Goal: Task Accomplishment & Management: Use online tool/utility

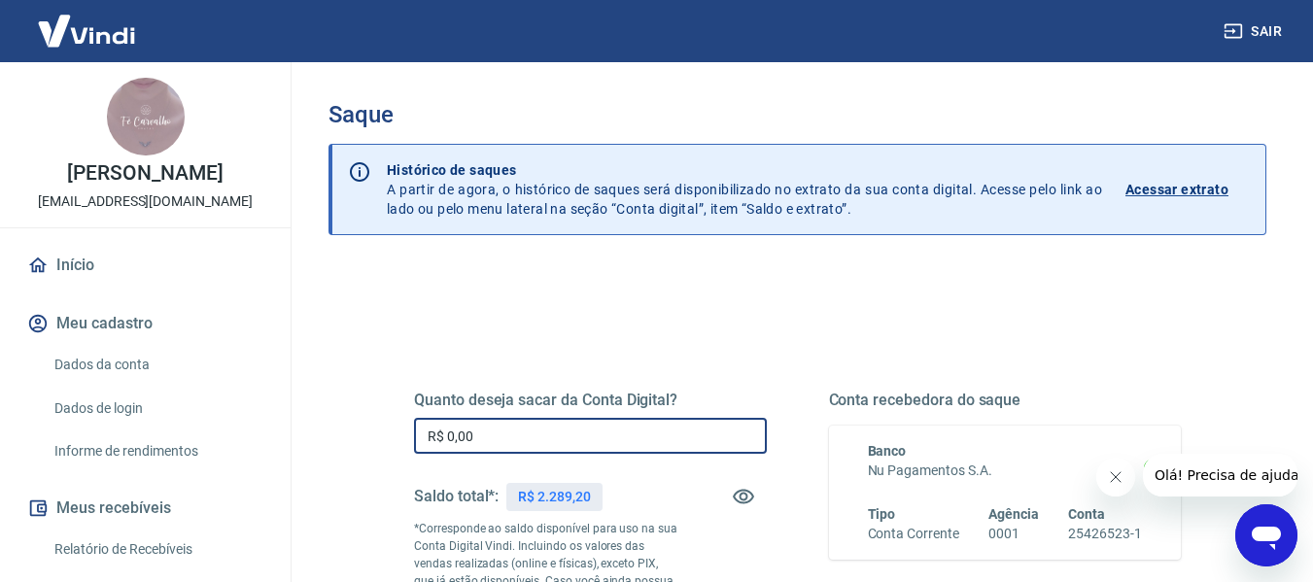
click at [623, 433] on input "R$ 0,00" at bounding box center [590, 436] width 353 height 36
type input "R$ 2.289,20"
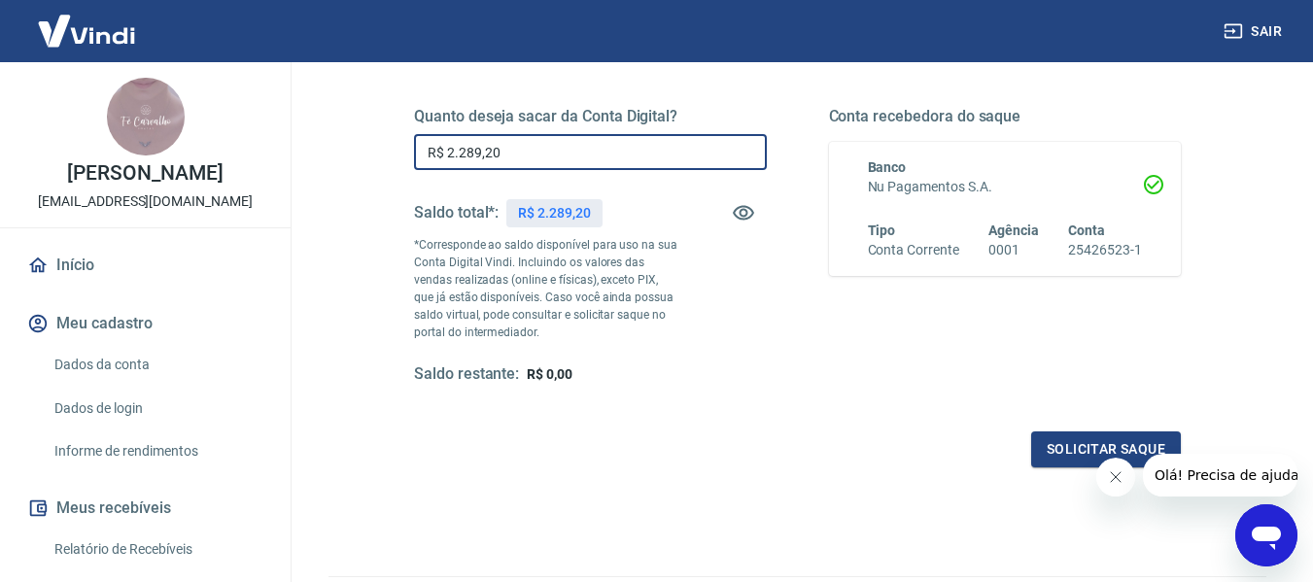
scroll to position [292, 0]
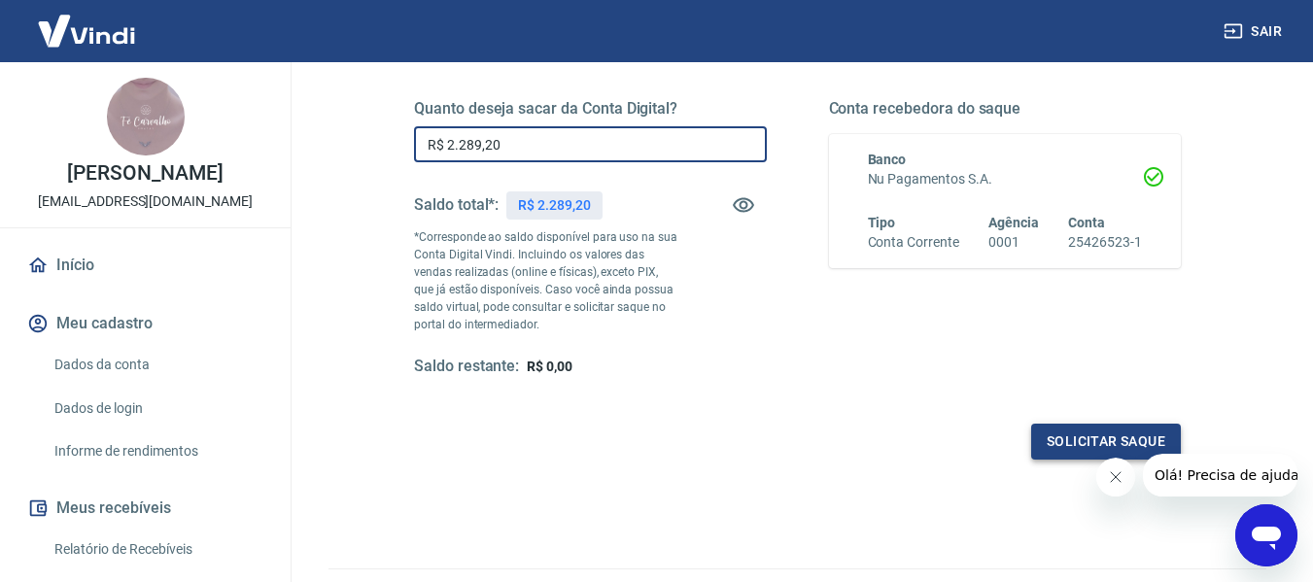
click at [1057, 439] on button "Solicitar saque" at bounding box center [1106, 442] width 150 height 36
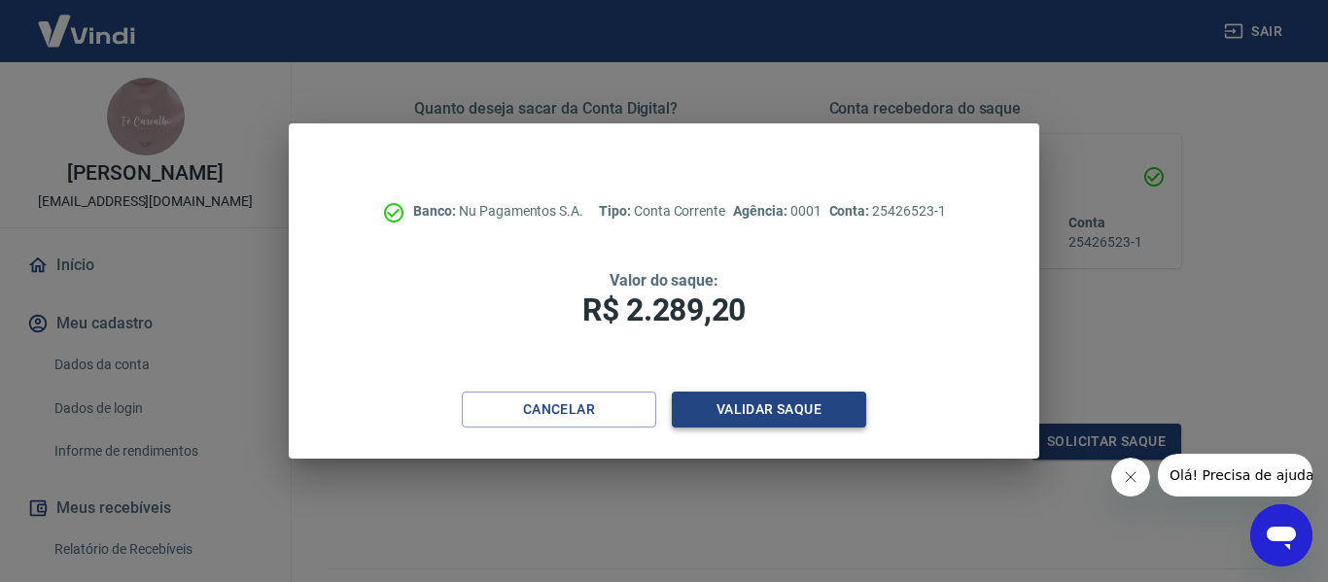
click at [806, 417] on button "Validar saque" at bounding box center [769, 410] width 194 height 36
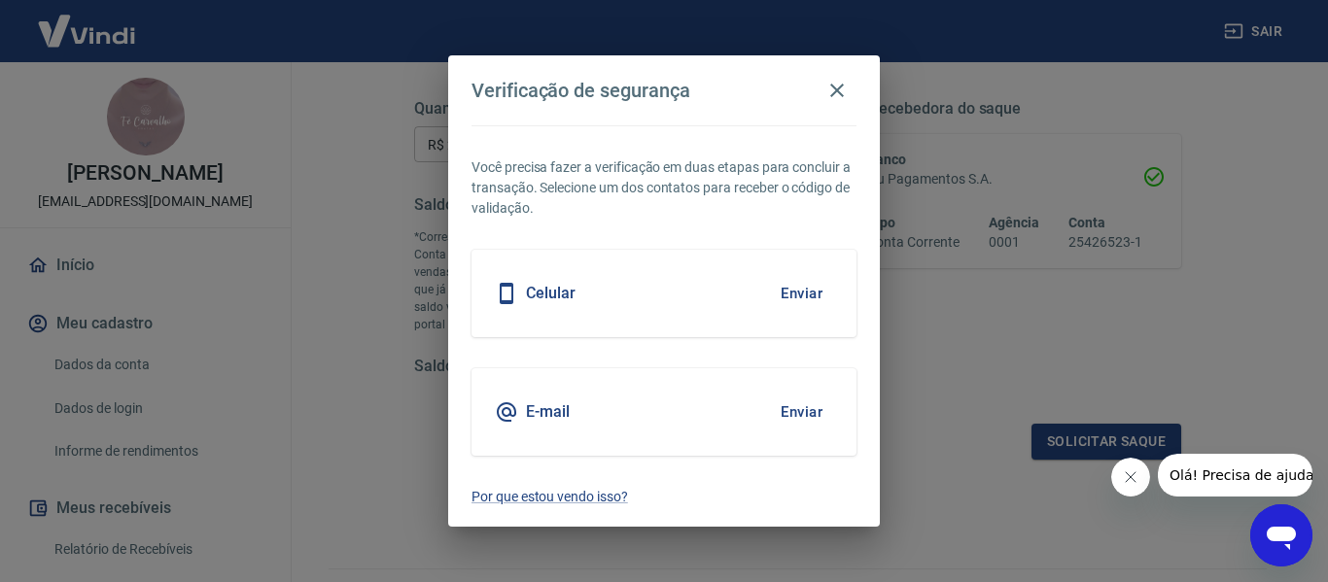
click at [804, 418] on button "Enviar" at bounding box center [801, 412] width 63 height 41
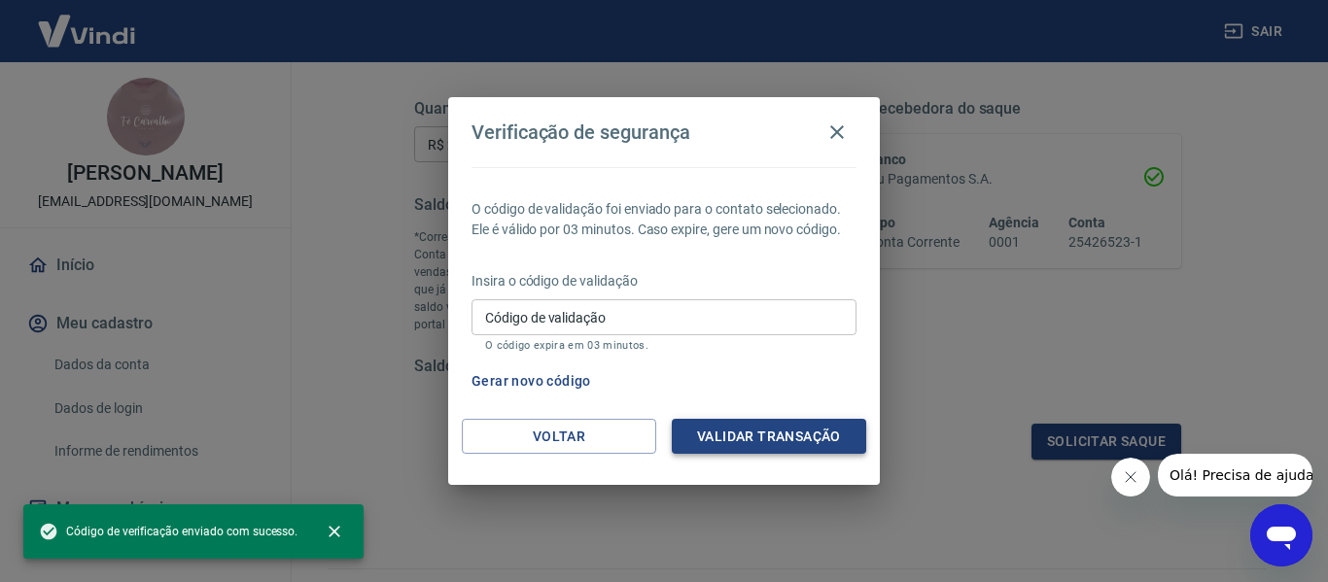
click at [798, 425] on button "Validar transação" at bounding box center [769, 437] width 194 height 36
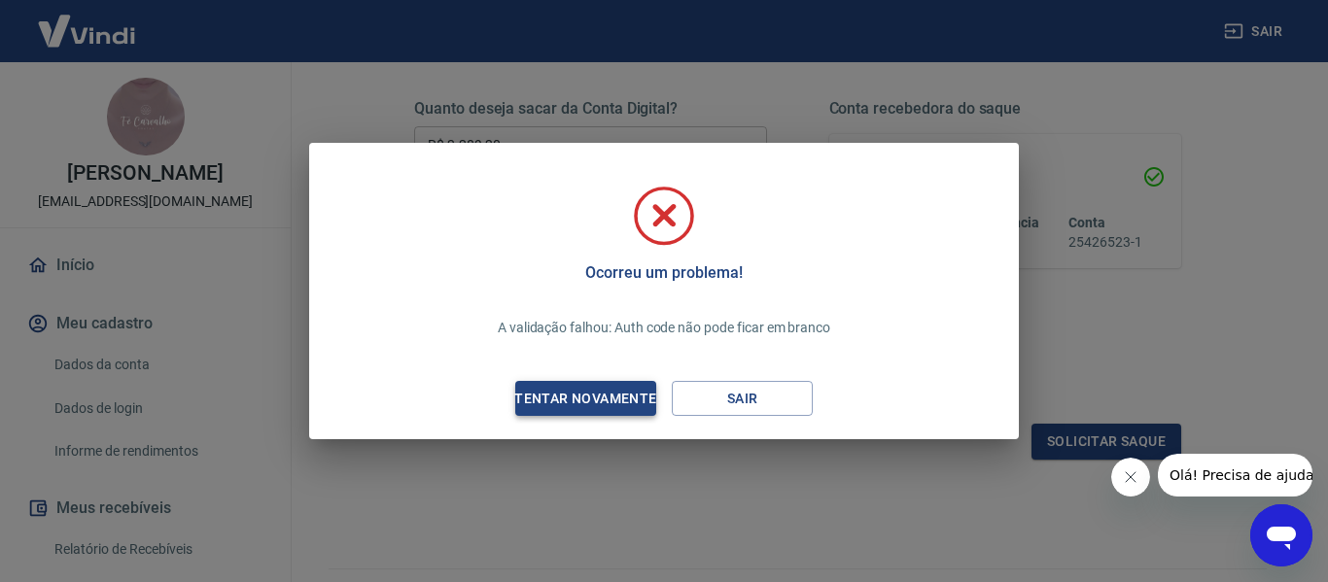
click at [567, 398] on div "Tentar novamente" at bounding box center [585, 399] width 189 height 24
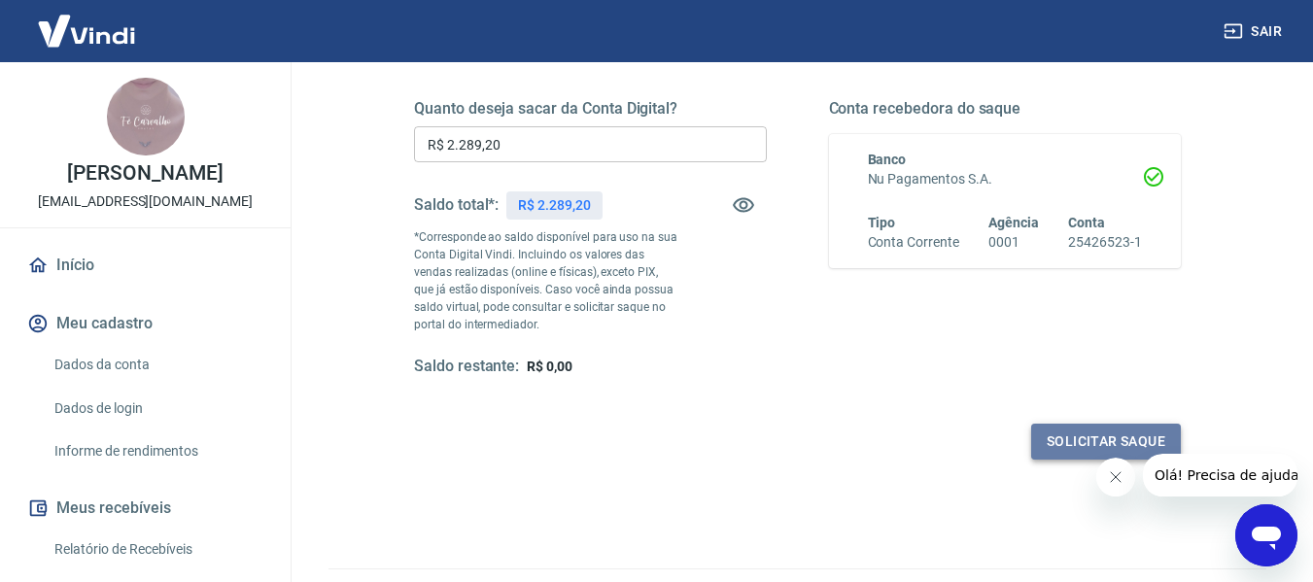
click at [1089, 427] on button "Solicitar saque" at bounding box center [1106, 442] width 150 height 36
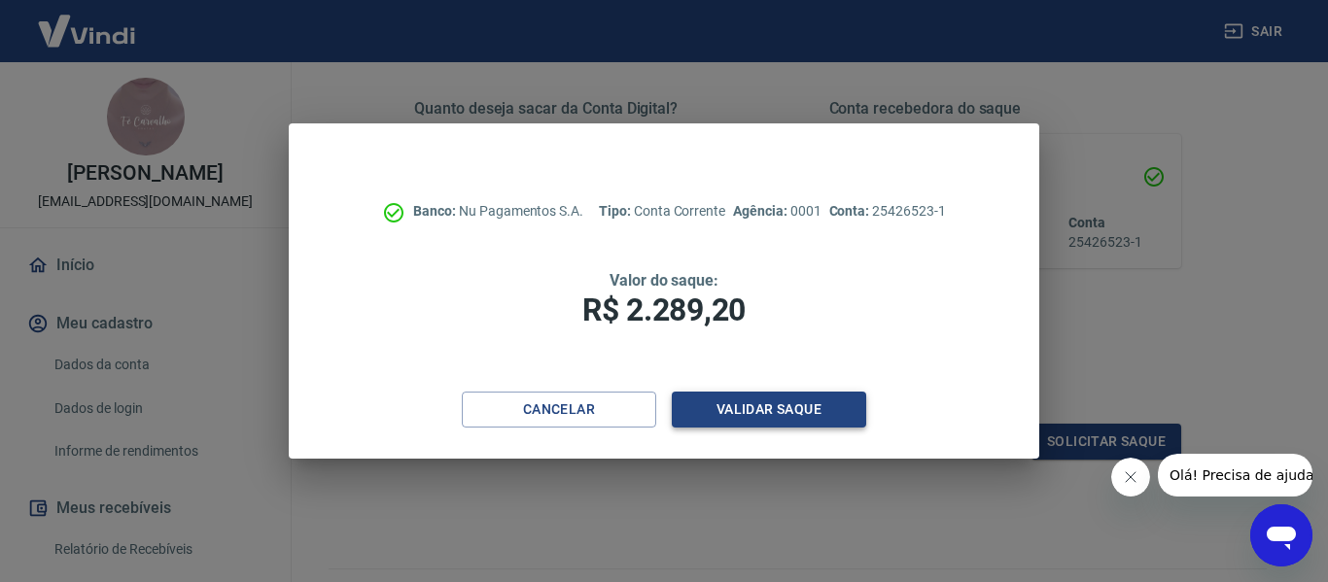
click at [761, 406] on button "Validar saque" at bounding box center [769, 410] width 194 height 36
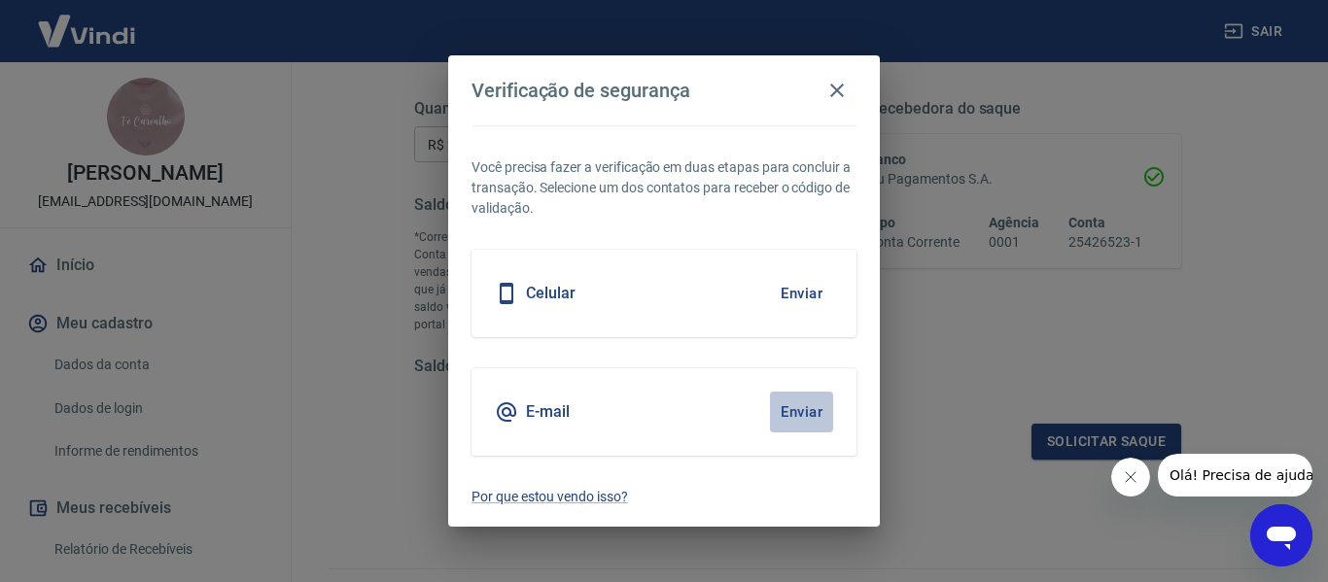
click at [798, 411] on button "Enviar" at bounding box center [801, 412] width 63 height 41
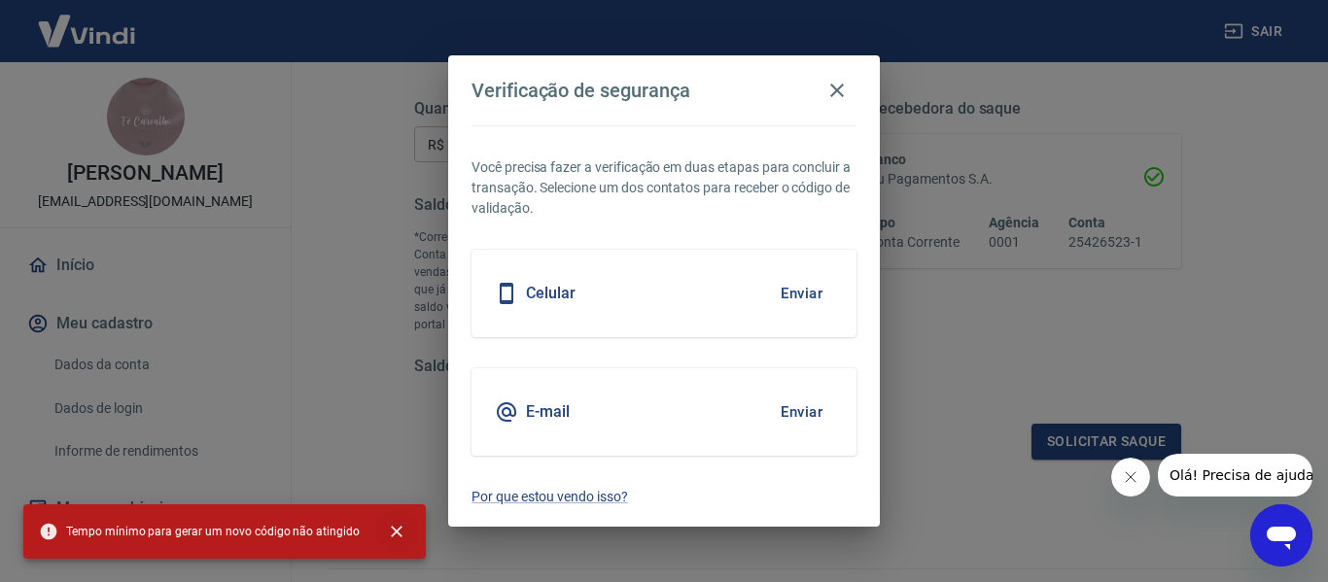
click at [387, 532] on icon "close" at bounding box center [396, 531] width 19 height 19
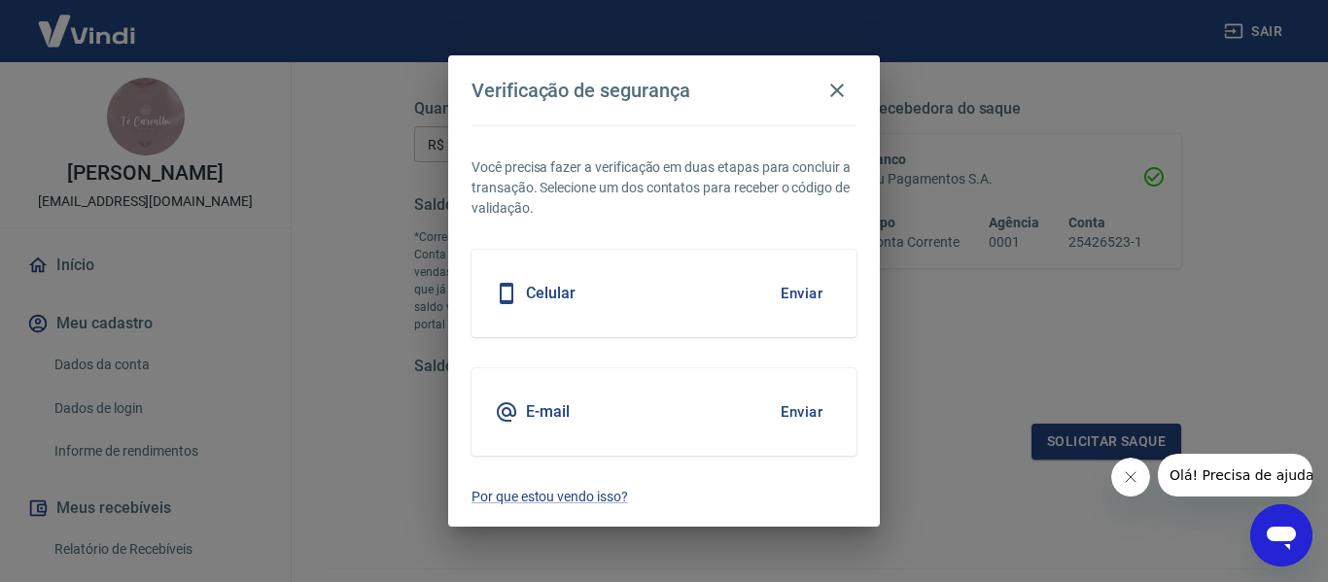
click at [809, 412] on button "Enviar" at bounding box center [801, 412] width 63 height 41
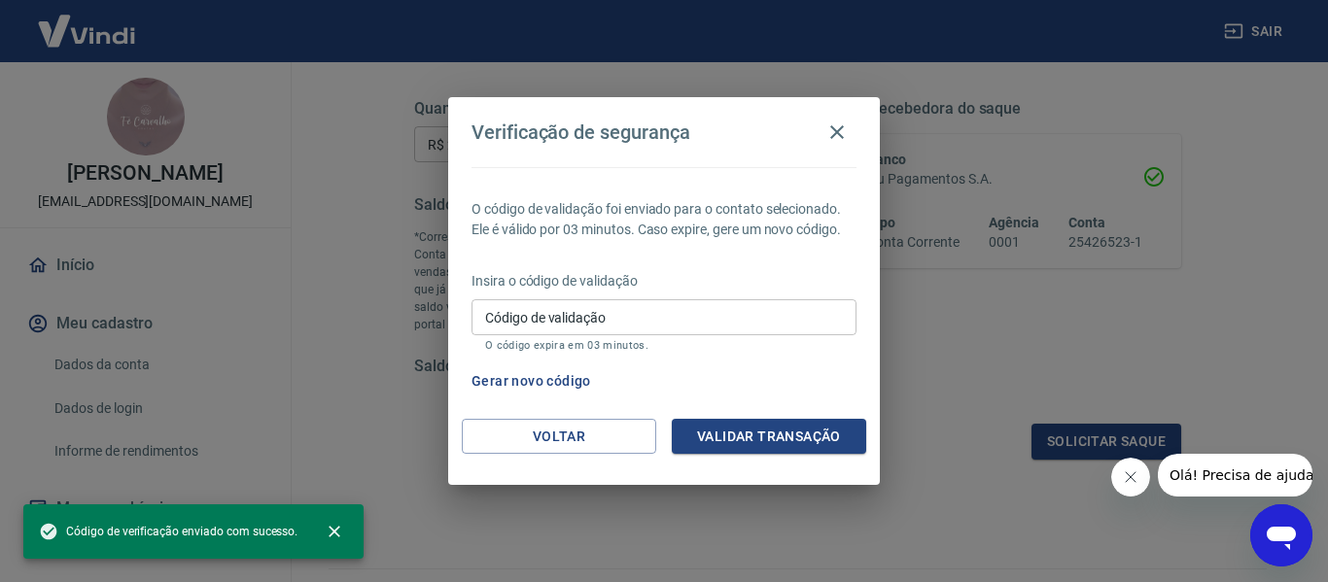
click at [830, 133] on icon "button" at bounding box center [836, 132] width 23 height 23
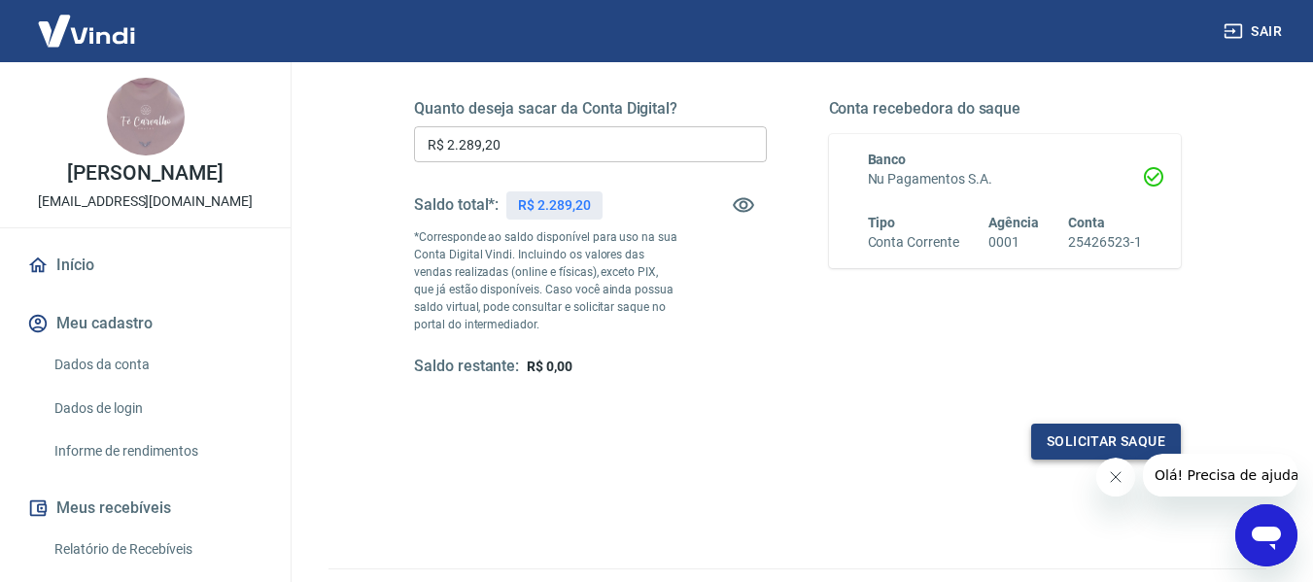
click at [1055, 445] on button "Solicitar saque" at bounding box center [1106, 442] width 150 height 36
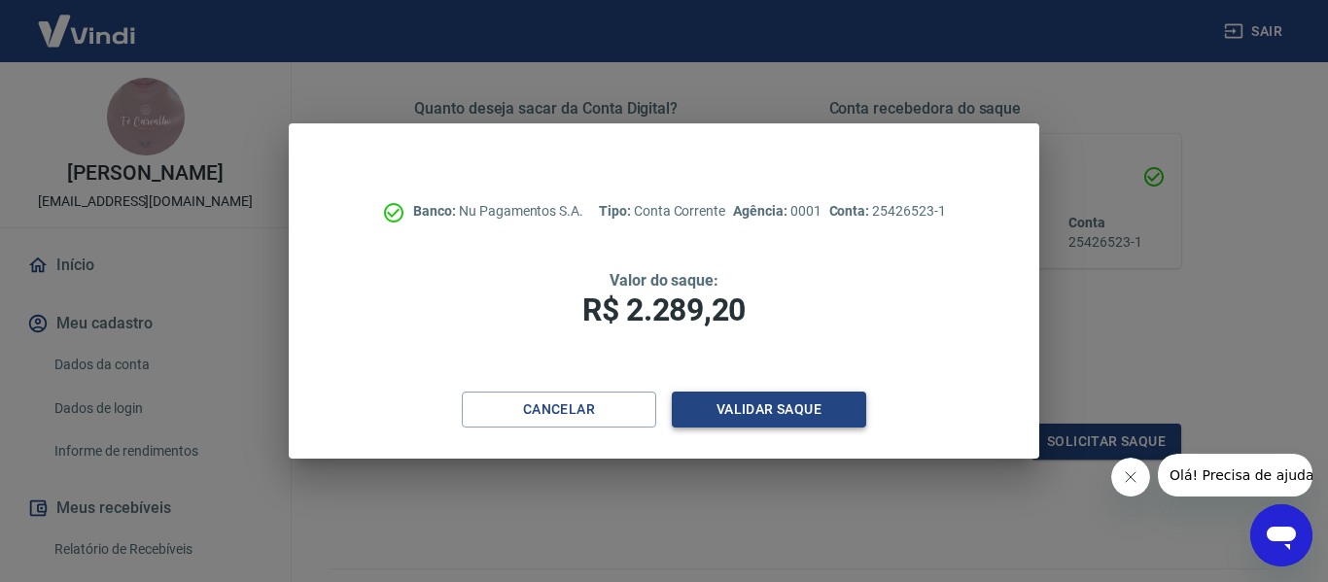
click at [742, 401] on button "Validar saque" at bounding box center [769, 410] width 194 height 36
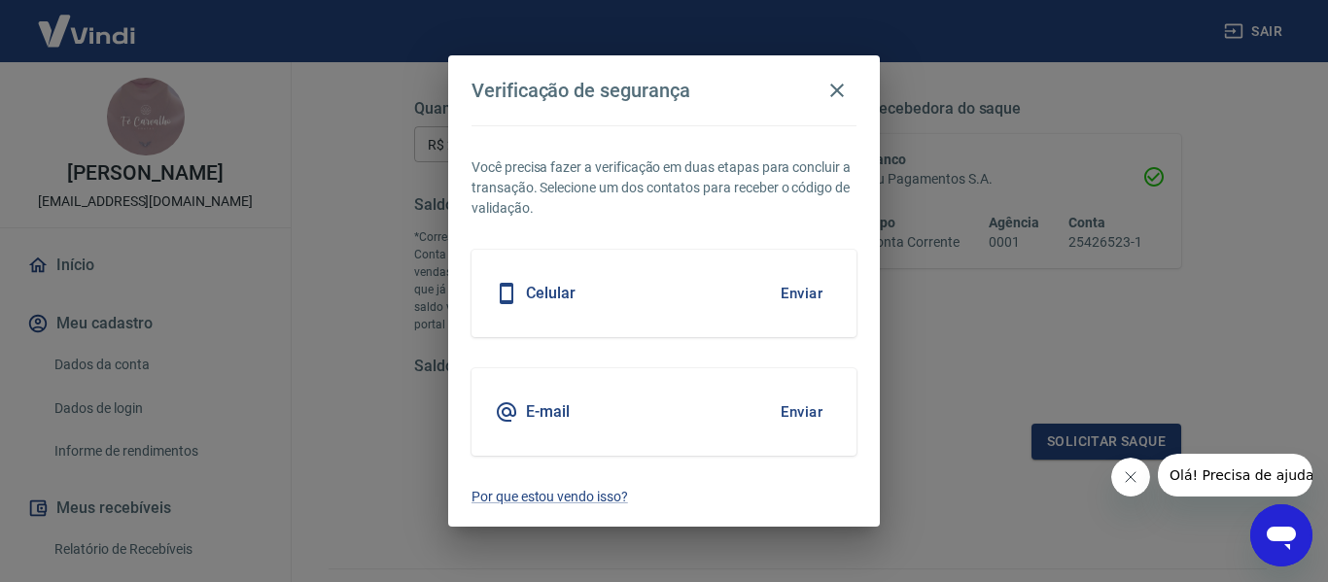
click at [814, 290] on button "Enviar" at bounding box center [801, 293] width 63 height 41
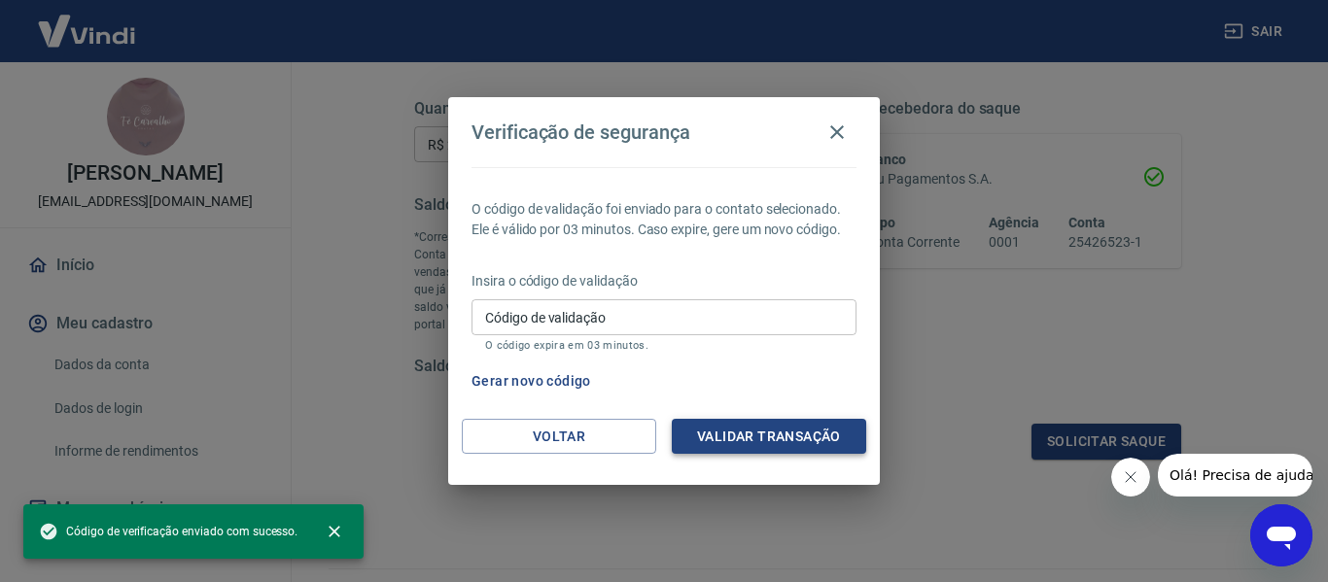
click at [766, 444] on button "Validar transação" at bounding box center [769, 437] width 194 height 36
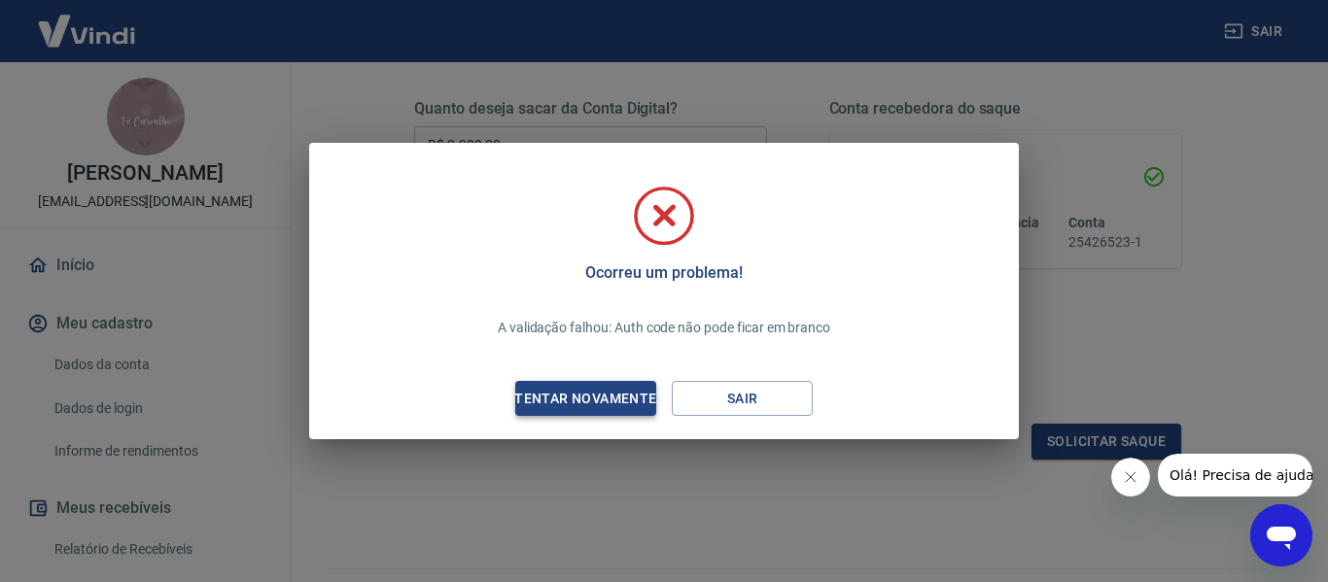
click at [605, 394] on div "Tentar novamente" at bounding box center [585, 399] width 189 height 24
